Goal: Find specific page/section: Find specific page/section

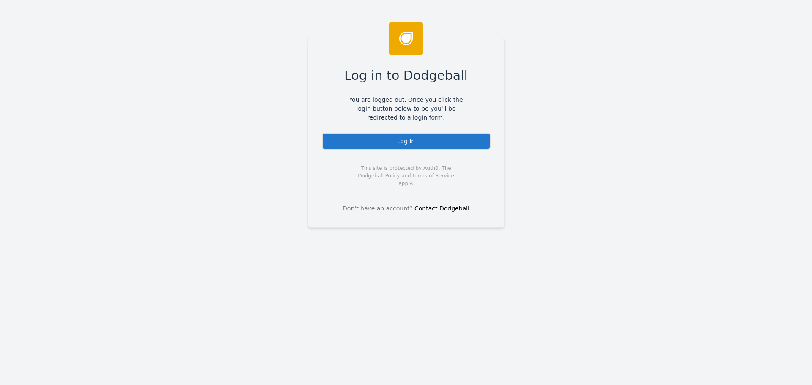
click at [397, 148] on div "Log In" at bounding box center [406, 141] width 169 height 17
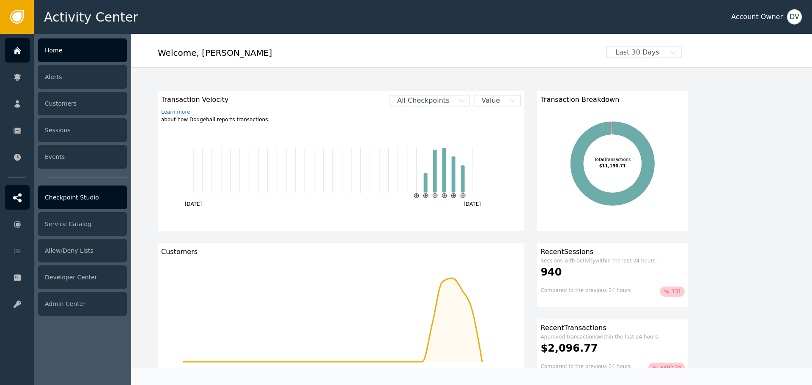
click at [76, 194] on div "Checkpoint Studio" at bounding box center [82, 198] width 89 height 24
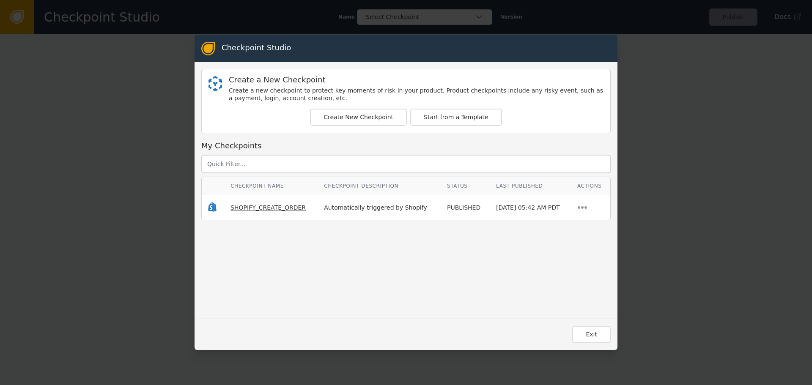
click at [253, 205] on span "SHOPIFY_CREATE_ORDER" at bounding box center [267, 207] width 75 height 7
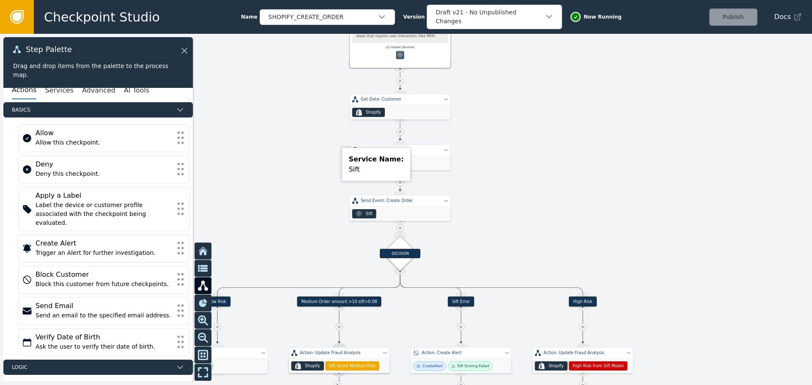
drag, startPoint x: 571, startPoint y: 189, endPoint x: 595, endPoint y: 46, distance: 144.9
click at [595, 50] on div at bounding box center [406, 209] width 812 height 351
